Goal: Task Accomplishment & Management: Use online tool/utility

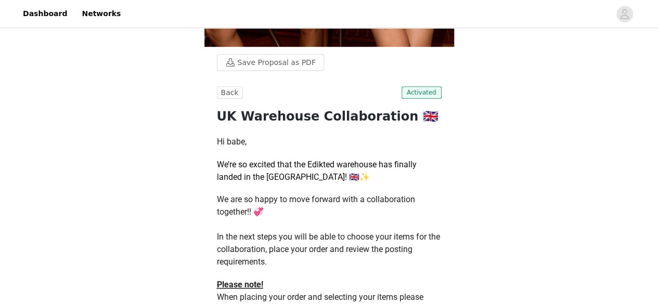
scroll to position [359, 0]
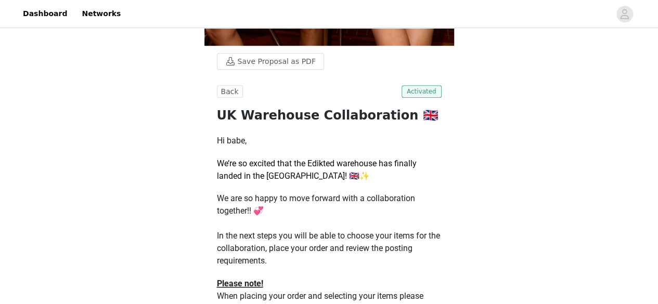
click at [425, 91] on span "Activated" at bounding box center [422, 91] width 40 height 12
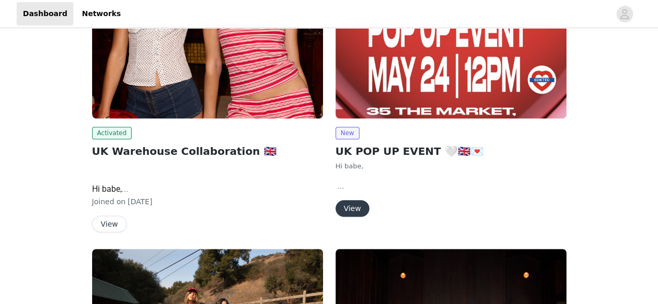
scroll to position [220, 0]
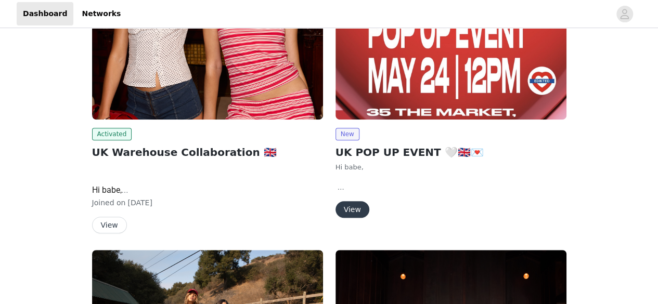
click at [111, 222] on button "View" at bounding box center [109, 225] width 35 height 17
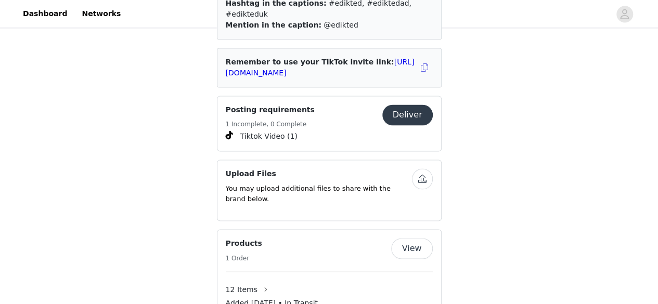
scroll to position [729, 0]
click at [414, 104] on button "Deliver" at bounding box center [407, 114] width 50 height 21
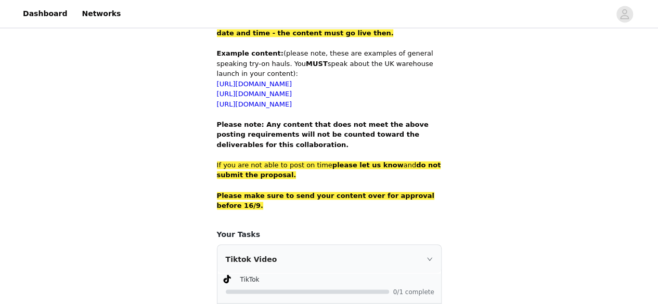
scroll to position [753, 0]
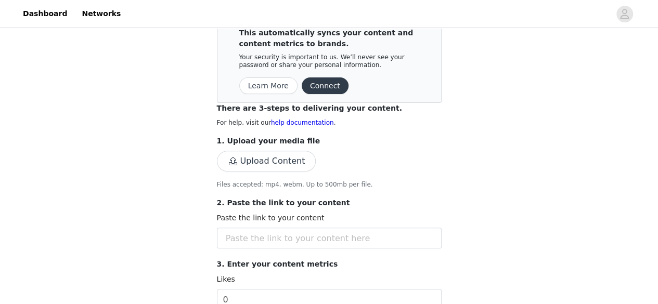
scroll to position [111, 0]
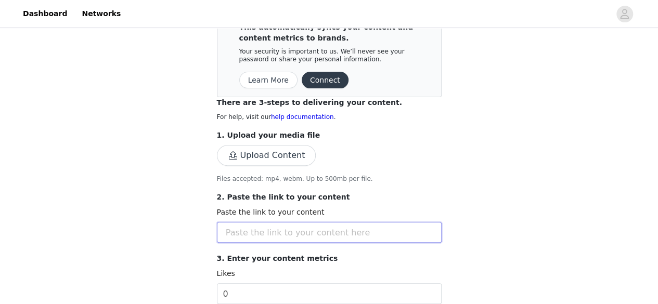
click at [333, 235] on input "text" at bounding box center [329, 232] width 225 height 21
paste input "https://www.tiktok.com/@milly.apark/video/7555921190062198038"
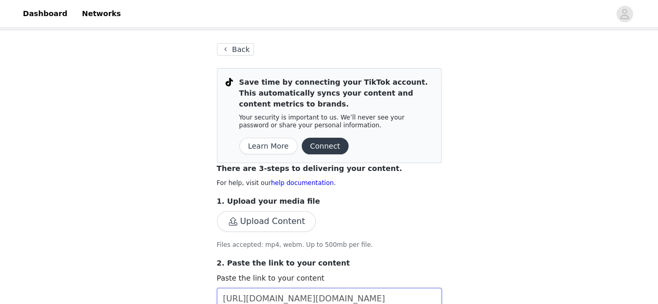
scroll to position [45, 0]
type input "https://www.tiktok.com/@milly.apark/video/7555921190062198038"
click at [271, 225] on button "Upload Content" at bounding box center [266, 222] width 99 height 21
click at [256, 225] on button "Upload Content" at bounding box center [266, 222] width 99 height 21
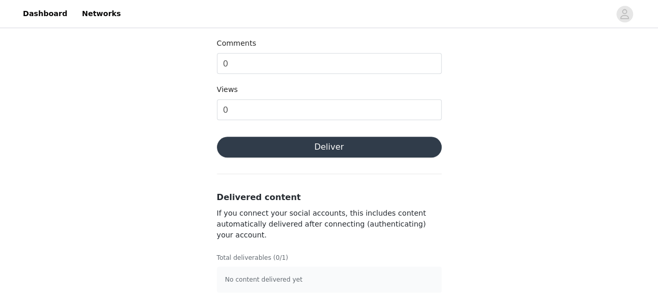
scroll to position [445, 0]
click at [400, 149] on button "Deliver" at bounding box center [329, 147] width 225 height 21
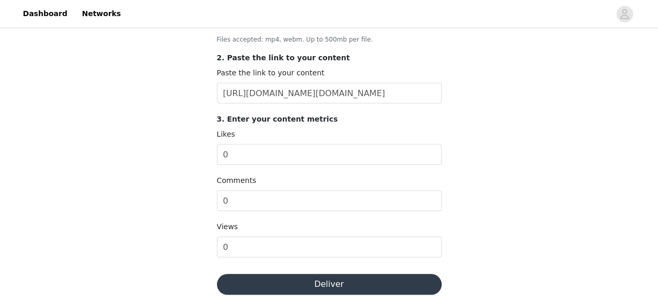
scroll to position [446, 0]
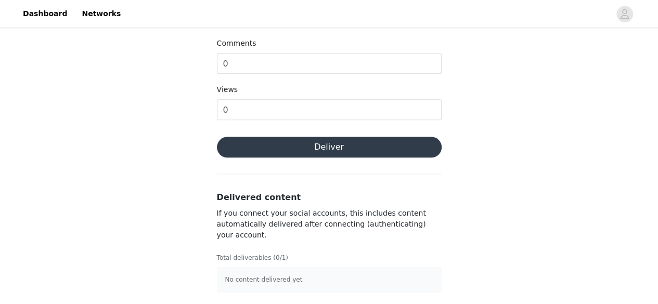
click at [375, 146] on button "Deliver" at bounding box center [329, 147] width 225 height 21
click at [313, 278] on p "No content delivered yet" at bounding box center [329, 279] width 208 height 9
click at [281, 282] on p "No content delivered yet" at bounding box center [329, 279] width 208 height 9
click at [321, 143] on button "Deliver" at bounding box center [329, 147] width 225 height 21
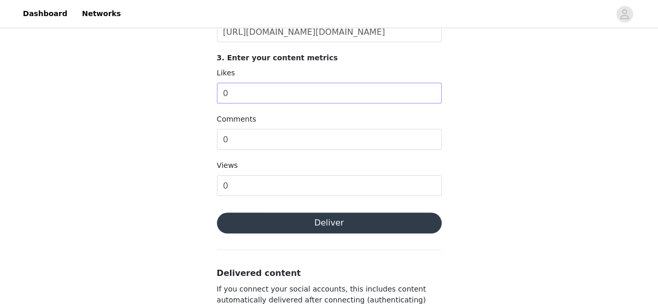
scroll to position [372, 0]
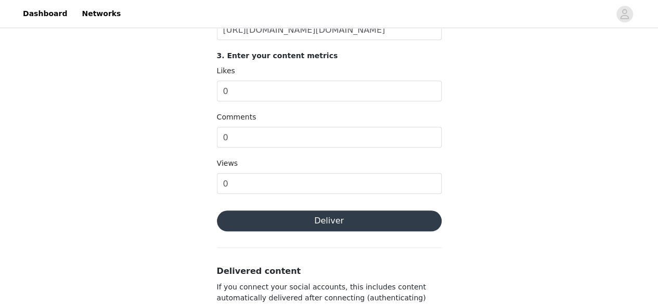
click at [348, 217] on button "Deliver" at bounding box center [329, 221] width 225 height 21
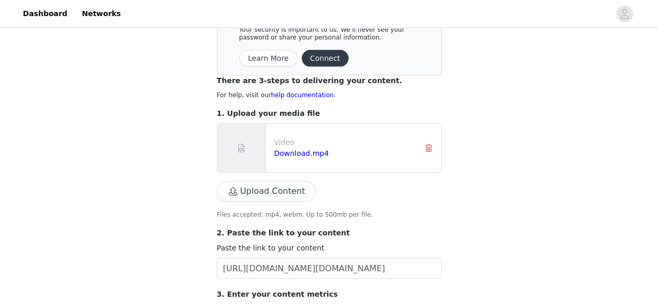
scroll to position [133, 0]
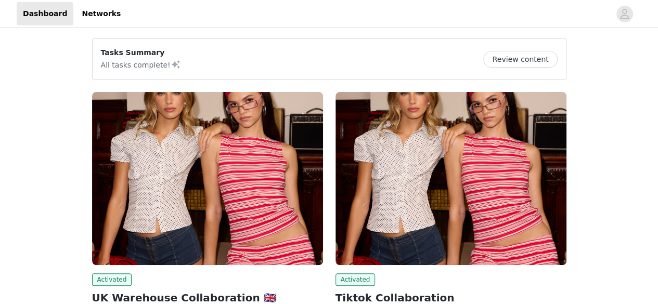
scroll to position [87, 0]
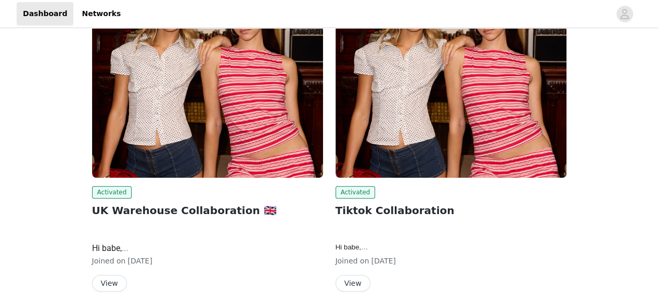
click at [107, 278] on button "View" at bounding box center [109, 283] width 35 height 17
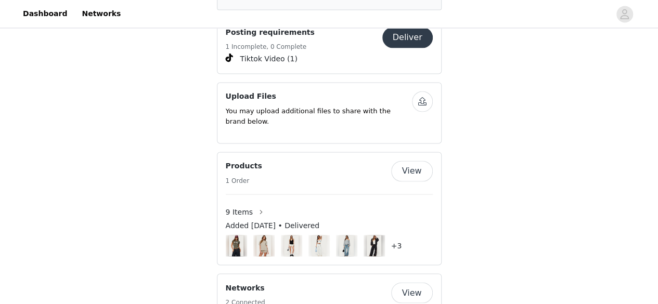
scroll to position [806, 0]
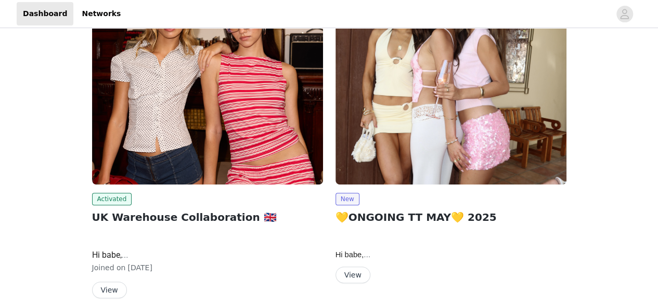
scroll to position [196, 0]
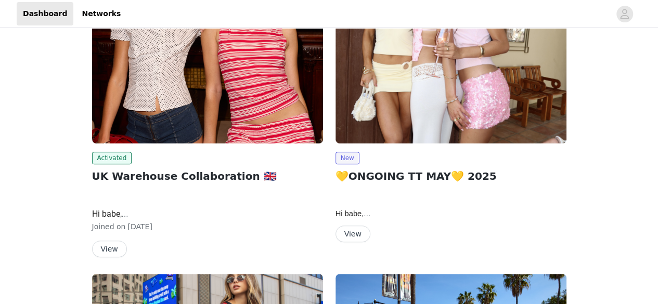
click at [114, 249] on button "View" at bounding box center [109, 249] width 35 height 17
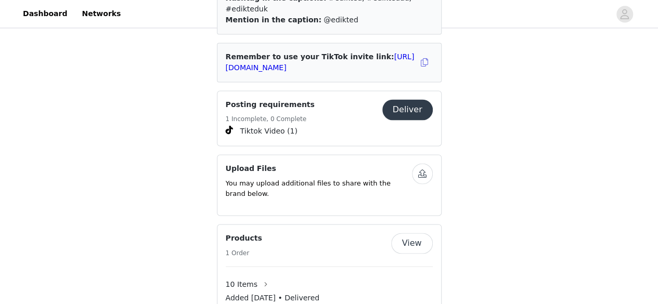
scroll to position [734, 0]
click at [409, 99] on button "Deliver" at bounding box center [407, 109] width 50 height 21
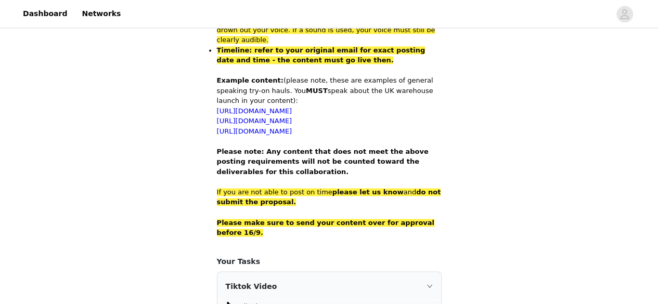
scroll to position [753, 0]
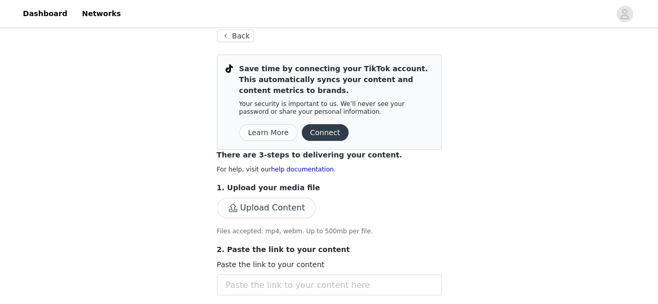
scroll to position [59, 0]
click at [291, 211] on button "Upload Content" at bounding box center [266, 207] width 99 height 21
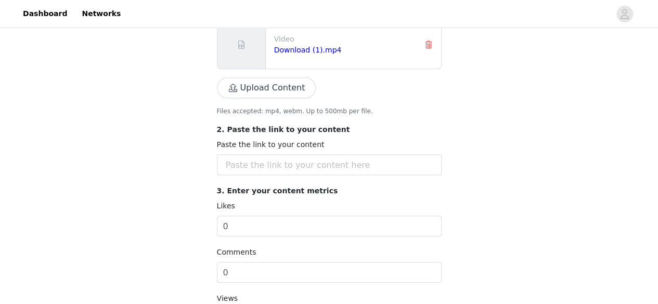
scroll to position [240, 0]
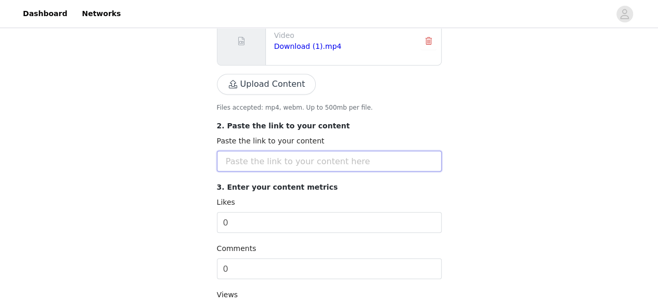
click at [295, 164] on input "text" at bounding box center [329, 161] width 225 height 21
paste input "https://www.tiktok.com/@ultralightbeamrryy/video/7556003943969541398"
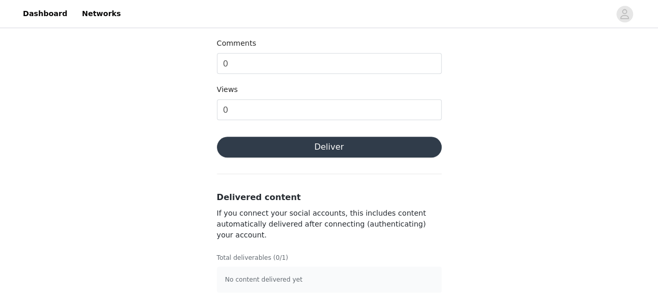
type input "https://www.tiktok.com/@ultralightbeamrryy/video/7556003943969541398"
click at [395, 141] on button "Deliver" at bounding box center [329, 147] width 225 height 21
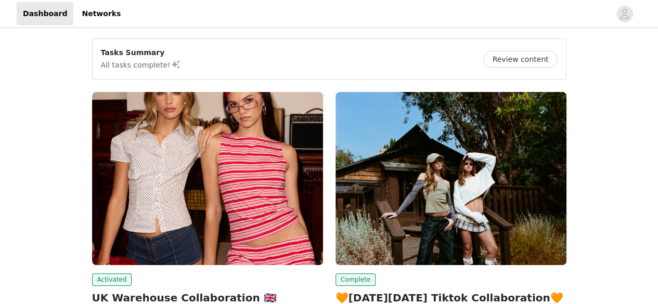
scroll to position [127, 0]
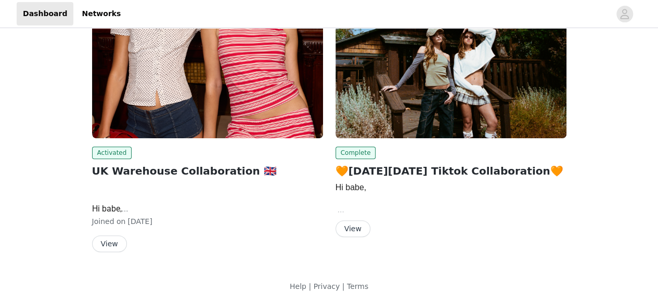
click at [98, 241] on button "View" at bounding box center [109, 244] width 35 height 17
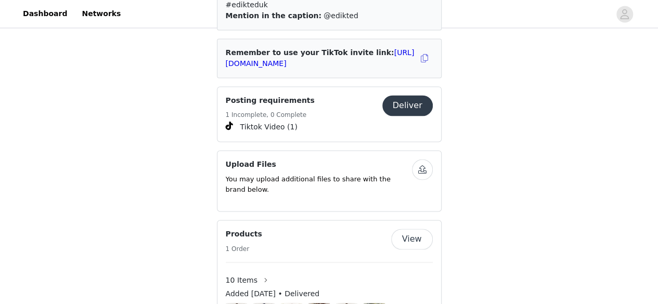
scroll to position [712, 0]
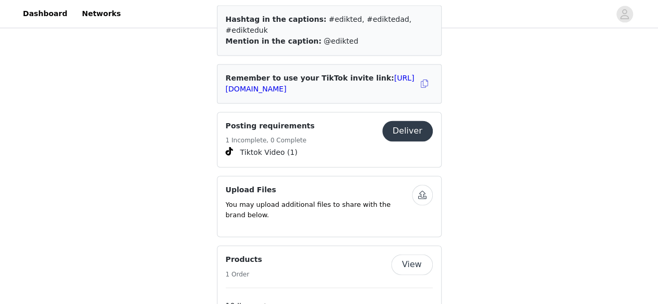
click at [402, 124] on button "Deliver" at bounding box center [407, 131] width 50 height 21
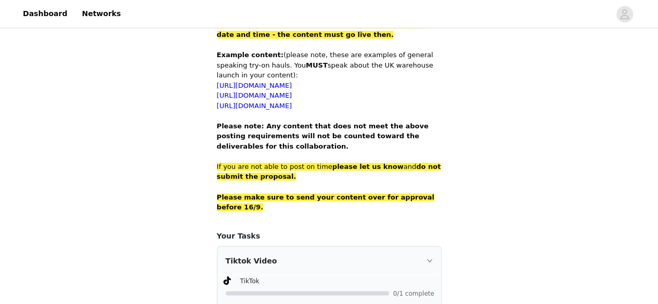
scroll to position [753, 0]
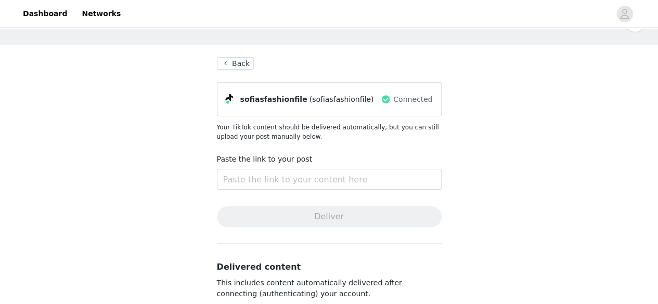
scroll to position [31, 0]
click at [292, 182] on input "text" at bounding box center [329, 180] width 225 height 21
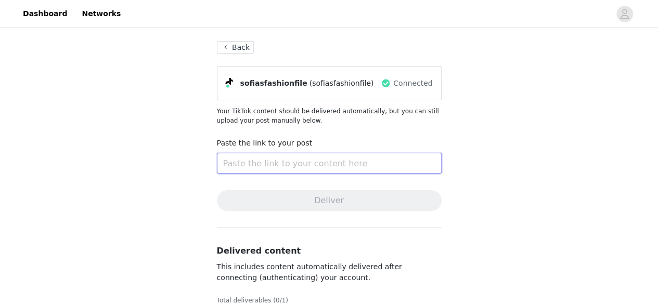
scroll to position [47, 0]
paste input "[URL][DOMAIN_NAME]"
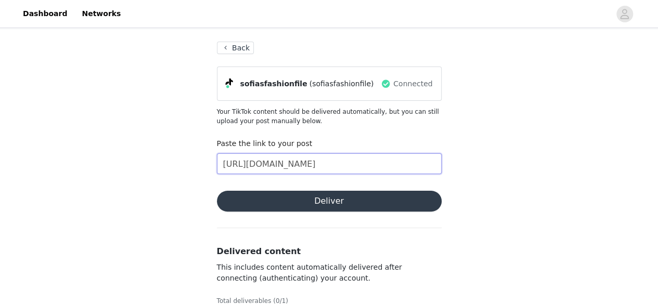
scroll to position [0, 54]
type input "[URL][DOMAIN_NAME]"
click at [304, 200] on button "Deliver" at bounding box center [329, 201] width 225 height 21
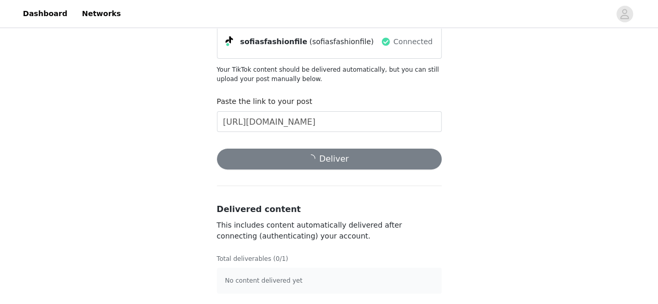
scroll to position [88, 0]
